Goal: Task Accomplishment & Management: Manage account settings

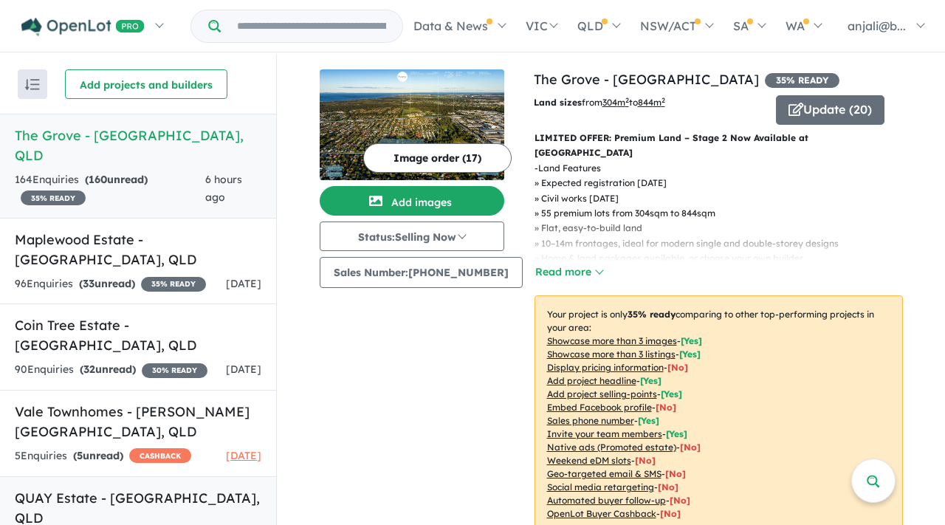
click at [149, 488] on h5 "QUAY Estate - [GEOGRAPHIC_DATA] , [GEOGRAPHIC_DATA]" at bounding box center [138, 508] width 247 height 40
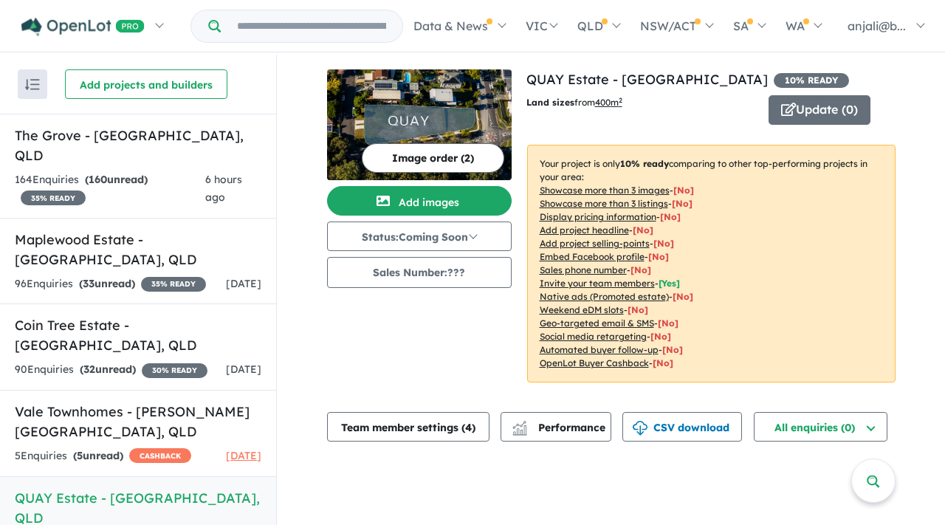
click at [448, 162] on button "Image order ( 2 )" at bounding box center [433, 158] width 143 height 30
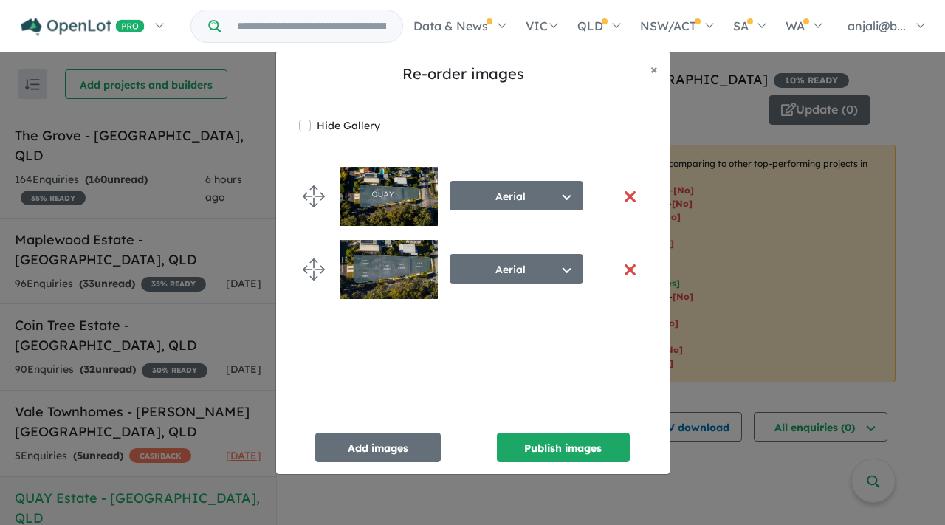
click at [397, 255] on img at bounding box center [389, 269] width 98 height 59
click at [384, 441] on button "Add images" at bounding box center [378, 448] width 126 height 30
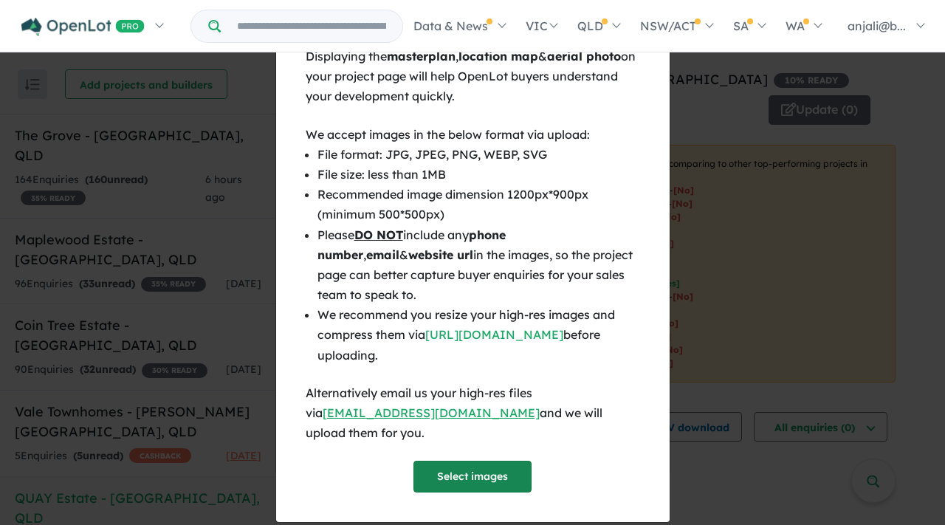
click at [455, 461] on button "Select images" at bounding box center [473, 477] width 118 height 32
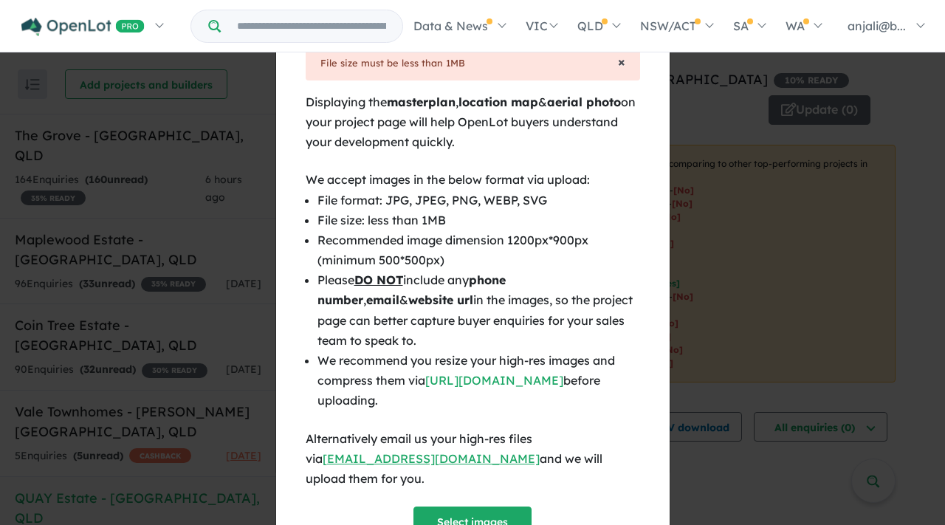
click at [618, 61] on span "×" at bounding box center [621, 61] width 7 height 17
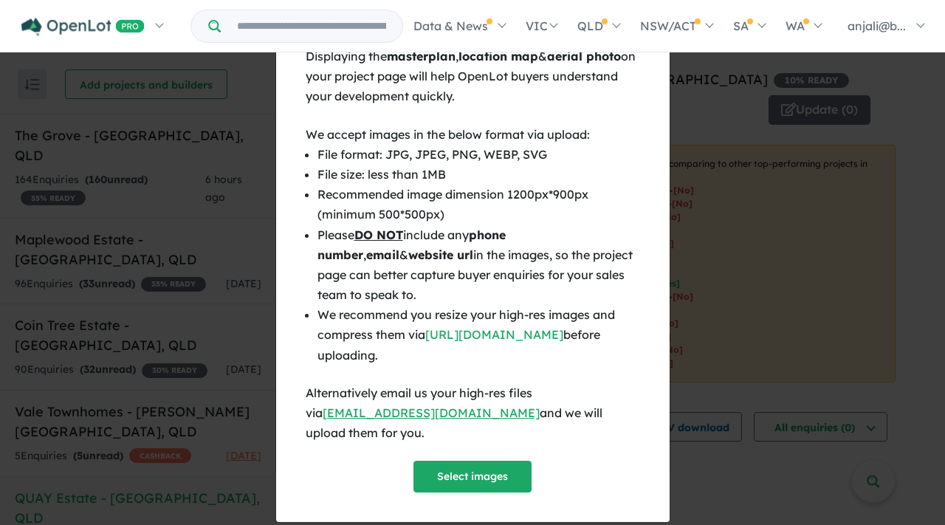
click at [702, 168] on div "× Close Displaying the masterplan , location map & aerial photo on your project…" at bounding box center [472, 262] width 945 height 525
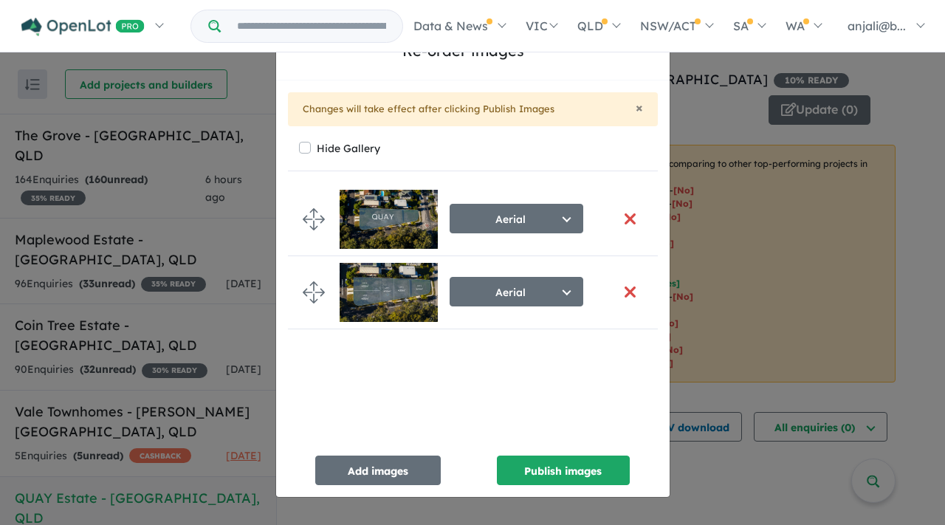
click at [377, 288] on img at bounding box center [389, 292] width 98 height 59
click at [689, 92] on div "Re-order images × Close × Changes will take effect after clicking Publish Image…" at bounding box center [472, 262] width 945 height 525
